Goal: Book appointment/travel/reservation

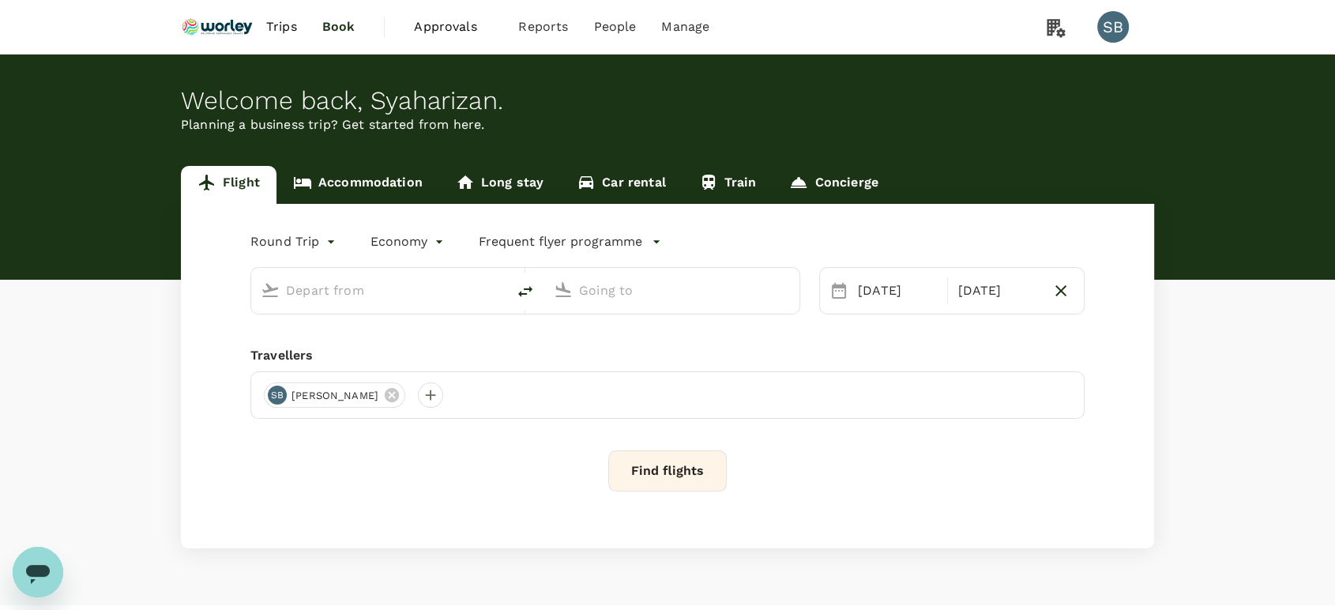
type input "Kuala Lumpur Intl ([GEOGRAPHIC_DATA])"
type input "Qingdao Liuting Intl ([MEDICAL_DATA])"
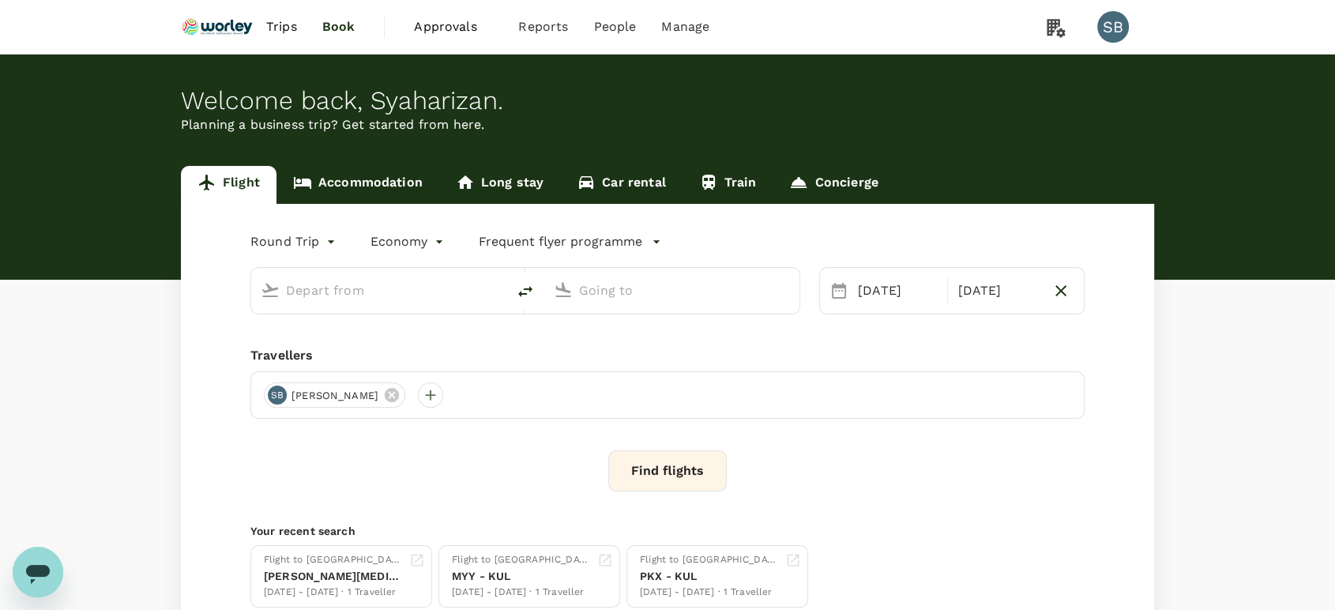
type input "Kuala Lumpur Intl ([GEOGRAPHIC_DATA])"
type input "Qingdao Liuting Intl ([MEDICAL_DATA])"
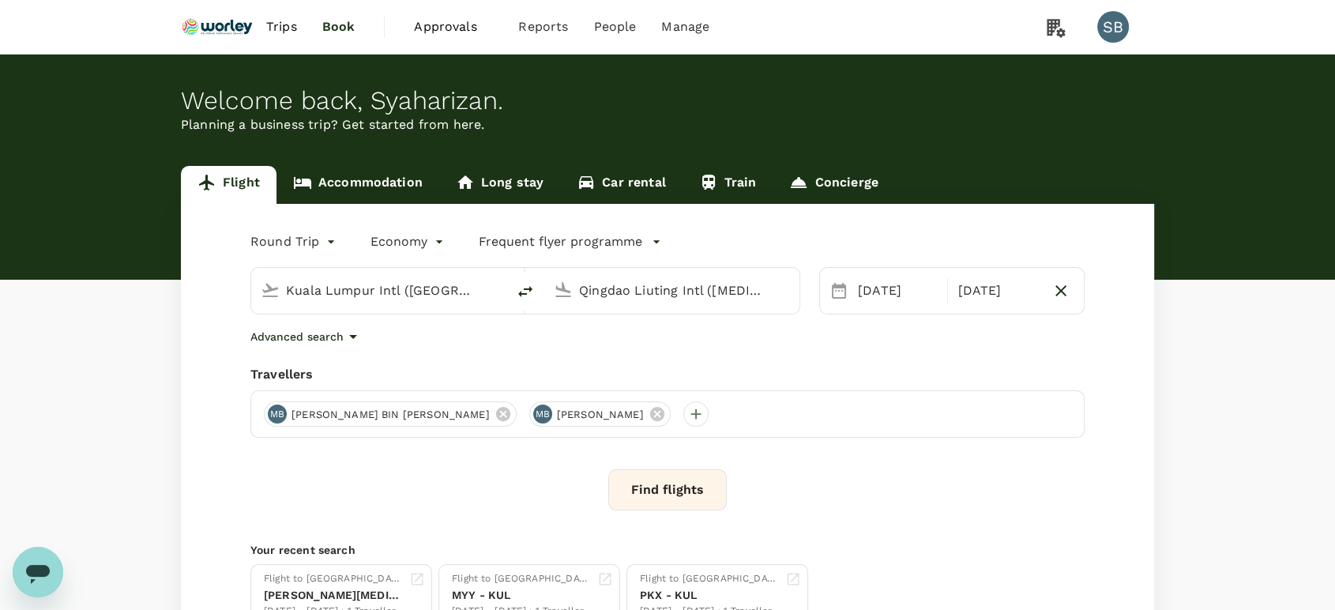
click at [283, 29] on span "Trips" at bounding box center [281, 26] width 31 height 19
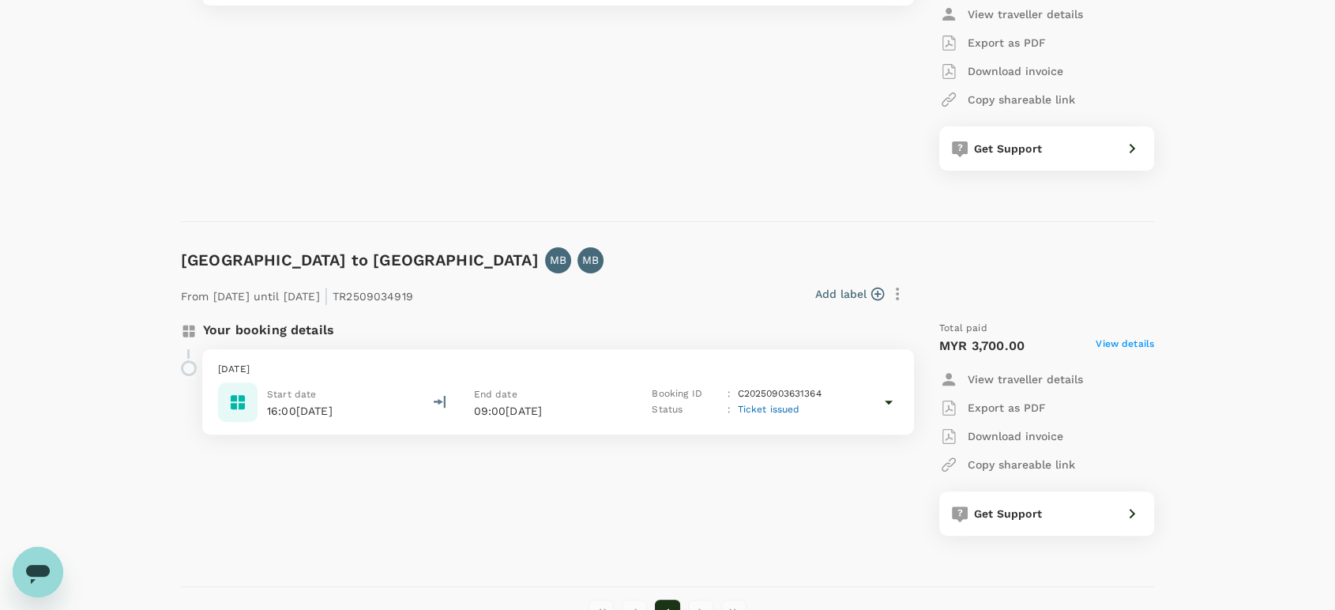
scroll to position [526, 0]
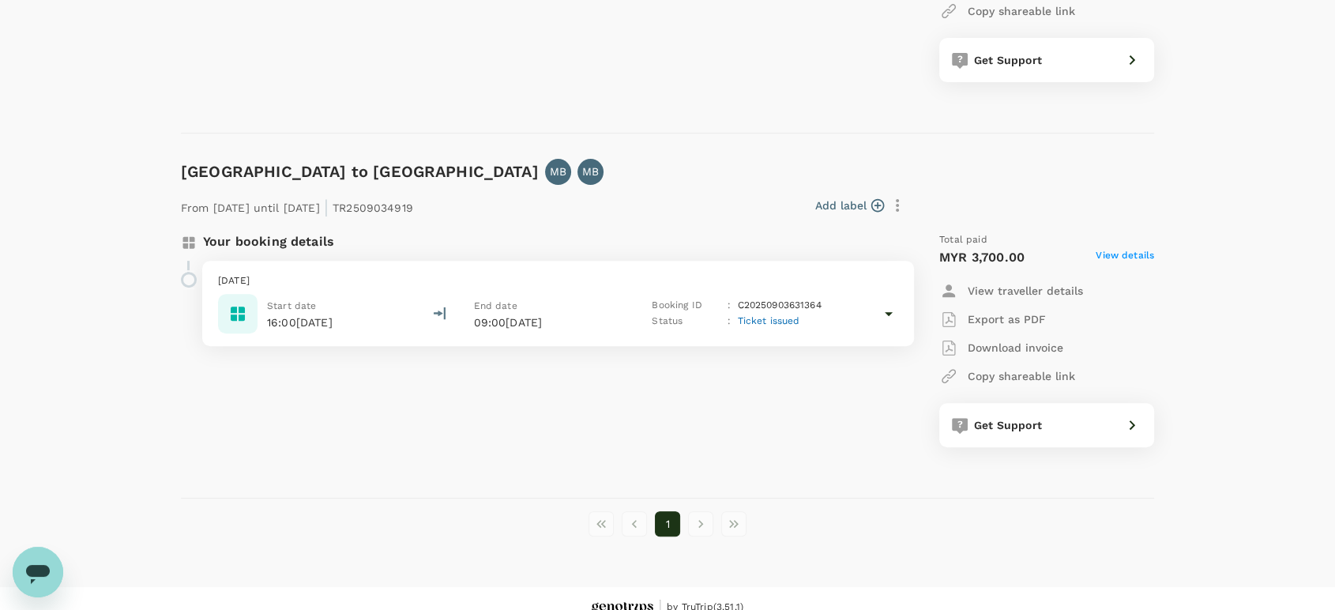
click at [887, 318] on icon at bounding box center [888, 313] width 19 height 19
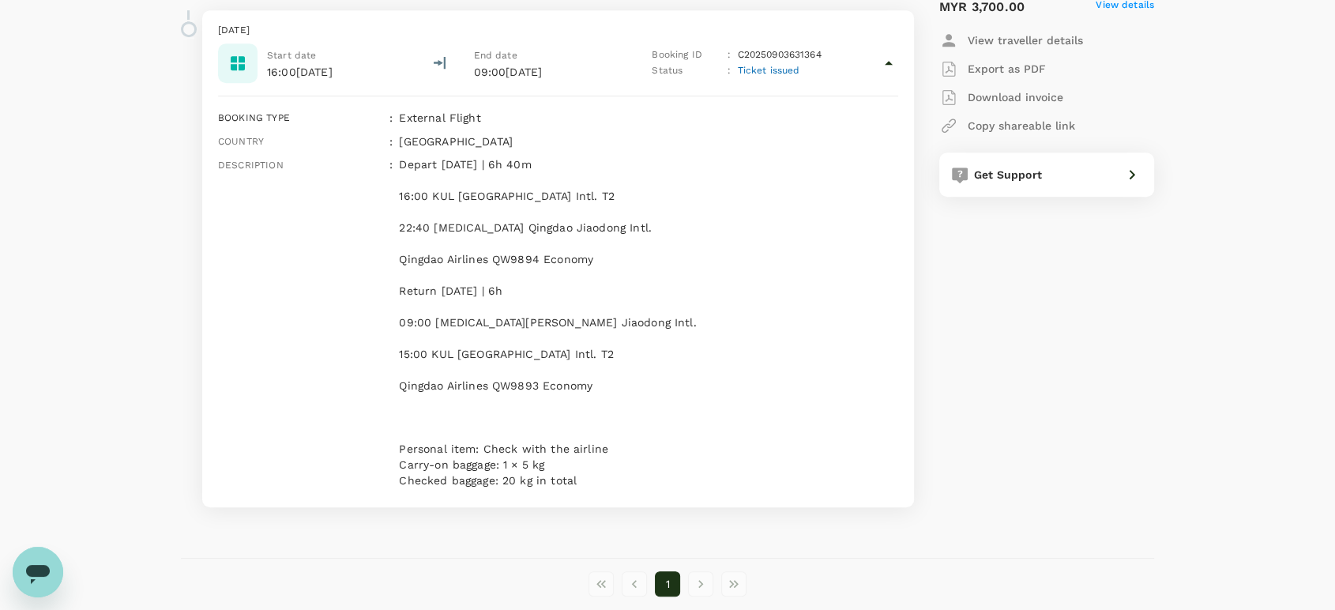
scroll to position [588, 0]
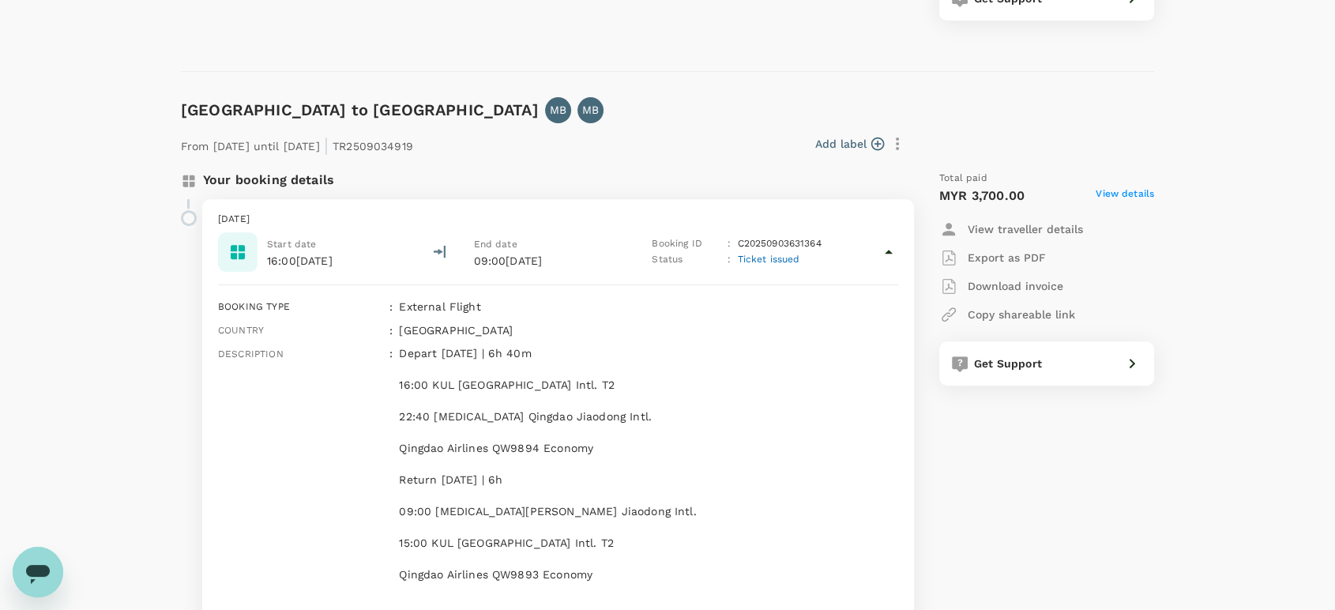
click at [999, 258] on p "Export as PDF" at bounding box center [1007, 258] width 78 height 16
